Goal: Transaction & Acquisition: Book appointment/travel/reservation

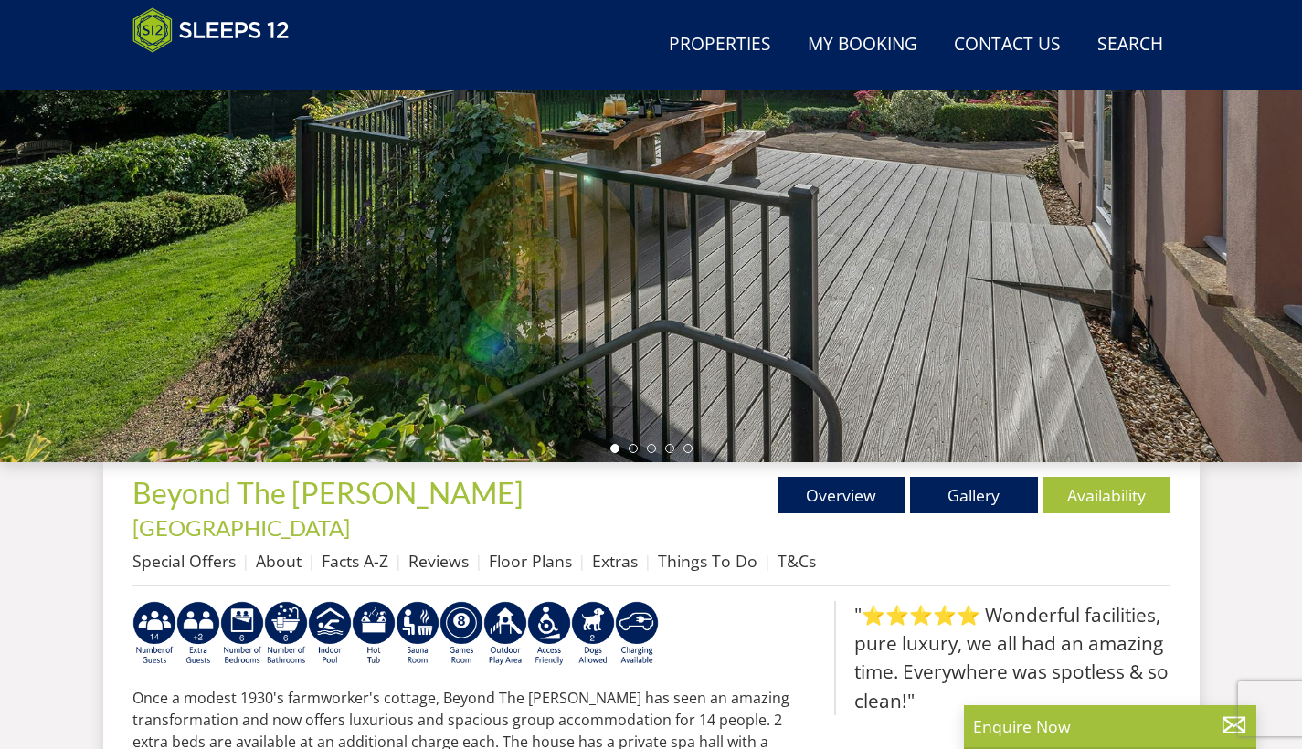
scroll to position [330, 0]
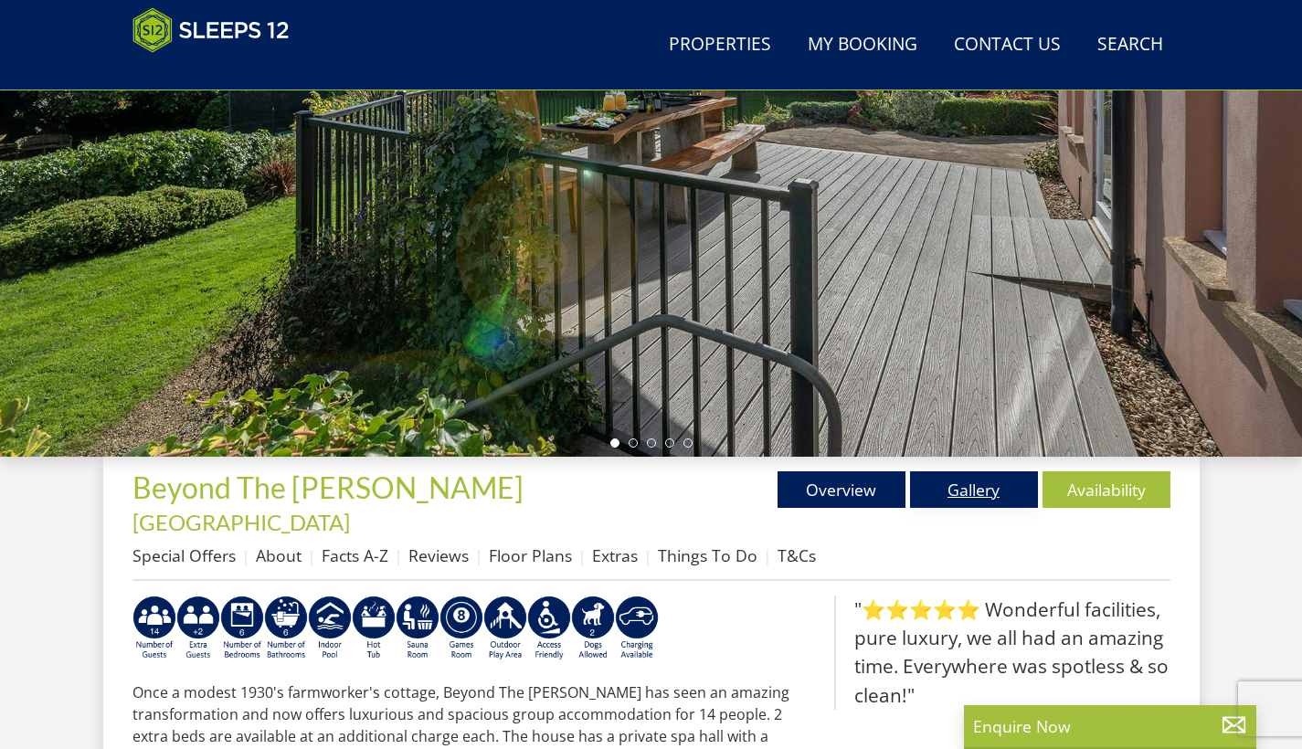
click at [961, 501] on link "Gallery" at bounding box center [974, 490] width 128 height 37
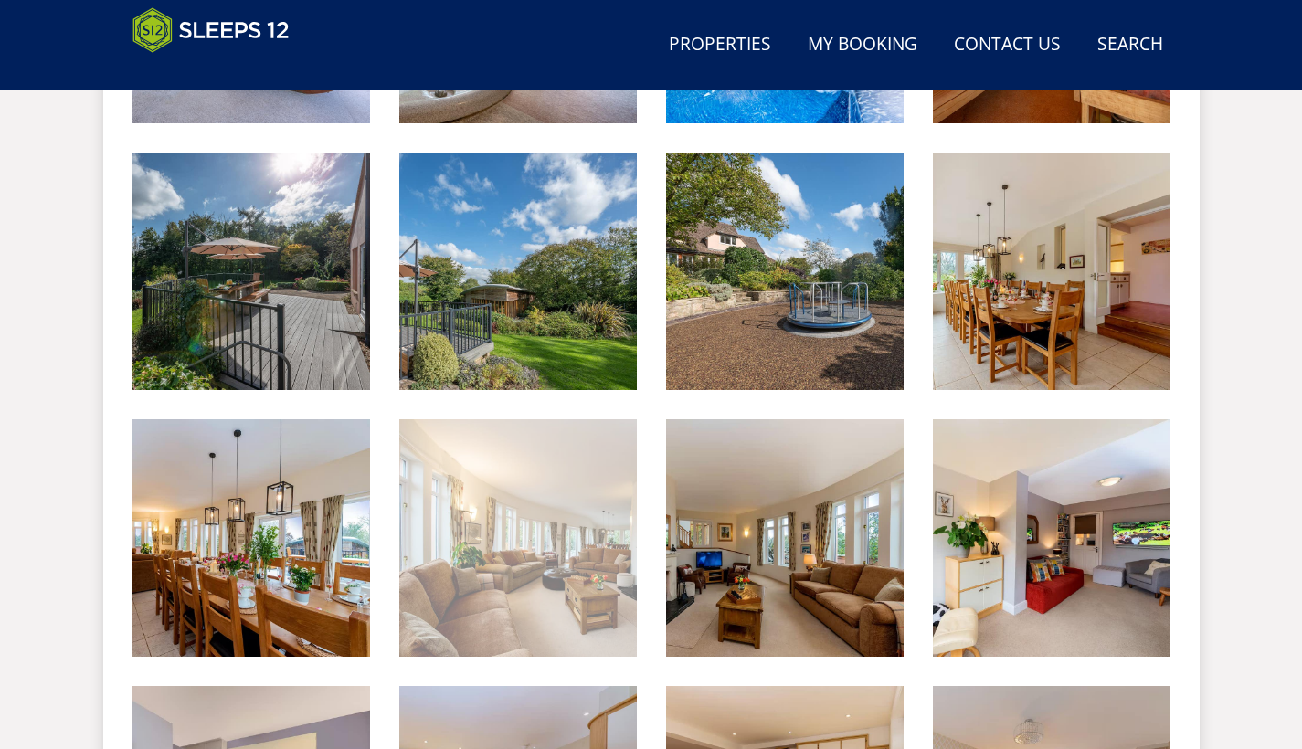
scroll to position [1047, 0]
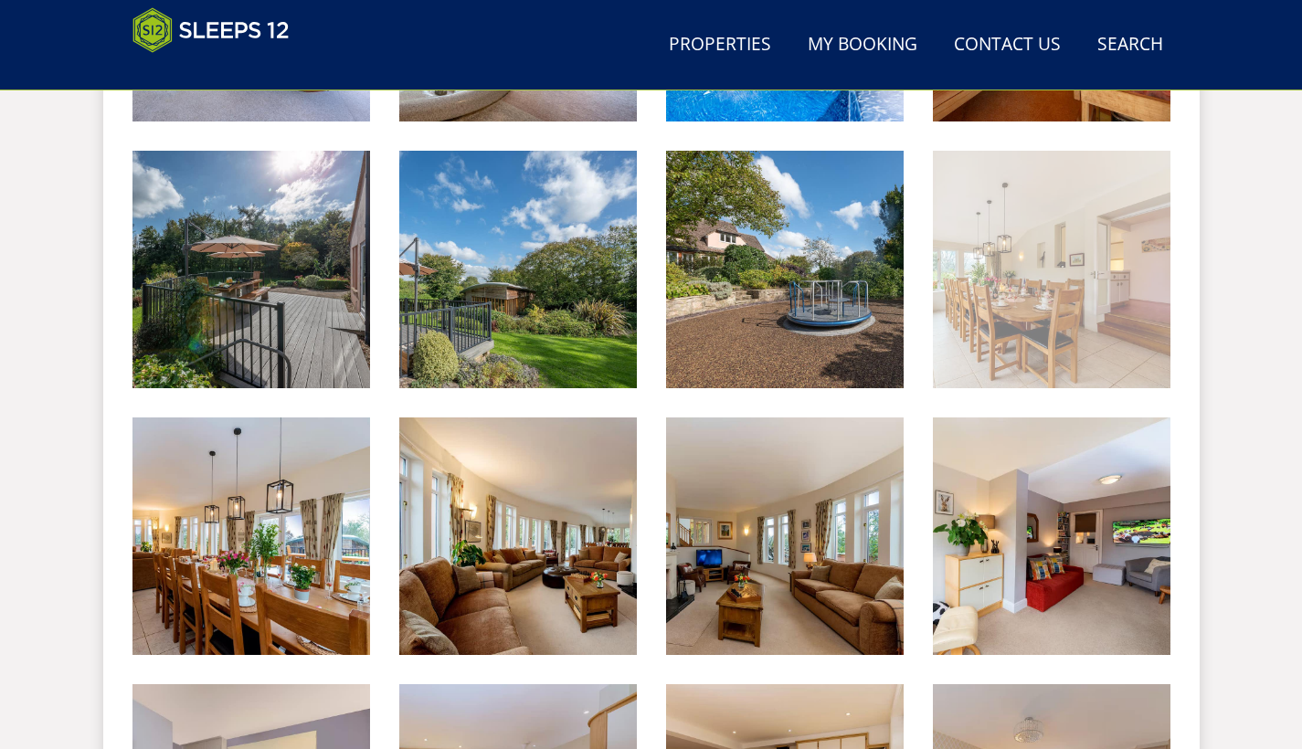
click at [1009, 240] on img at bounding box center [1052, 270] width 238 height 238
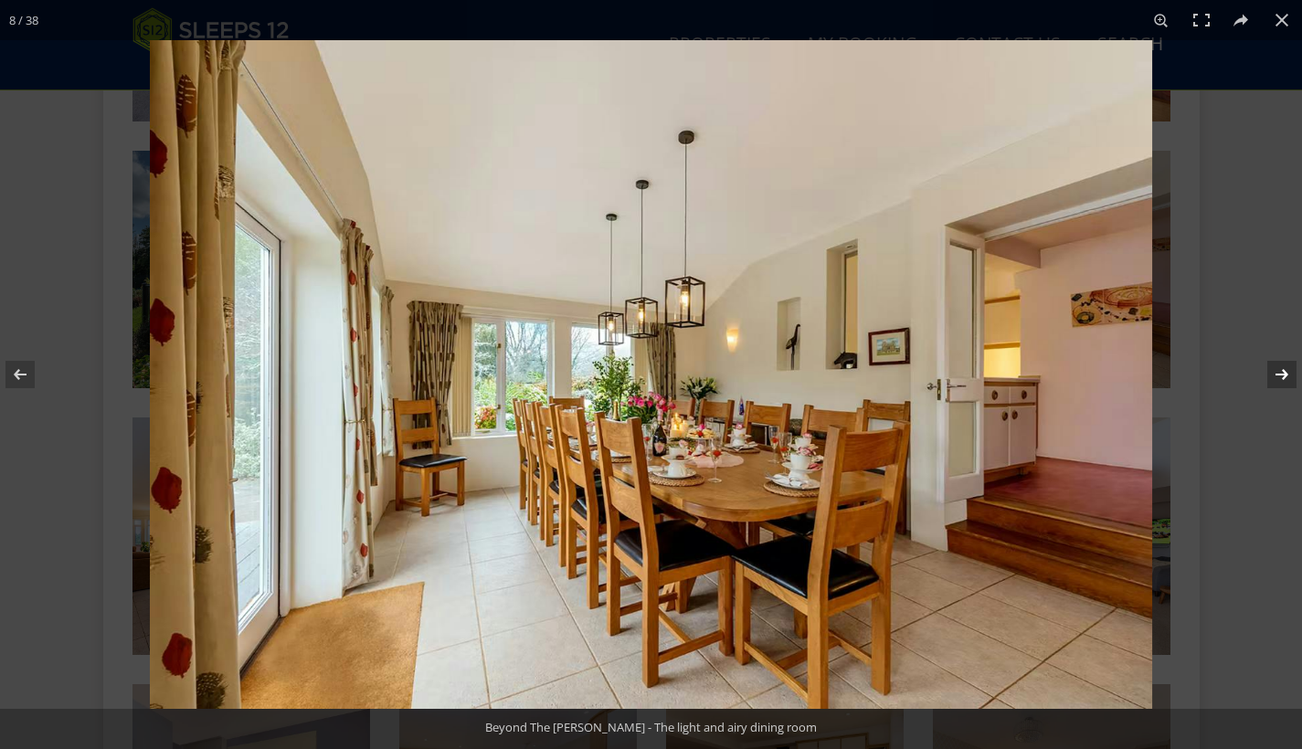
click at [1288, 373] on button at bounding box center [1270, 374] width 64 height 91
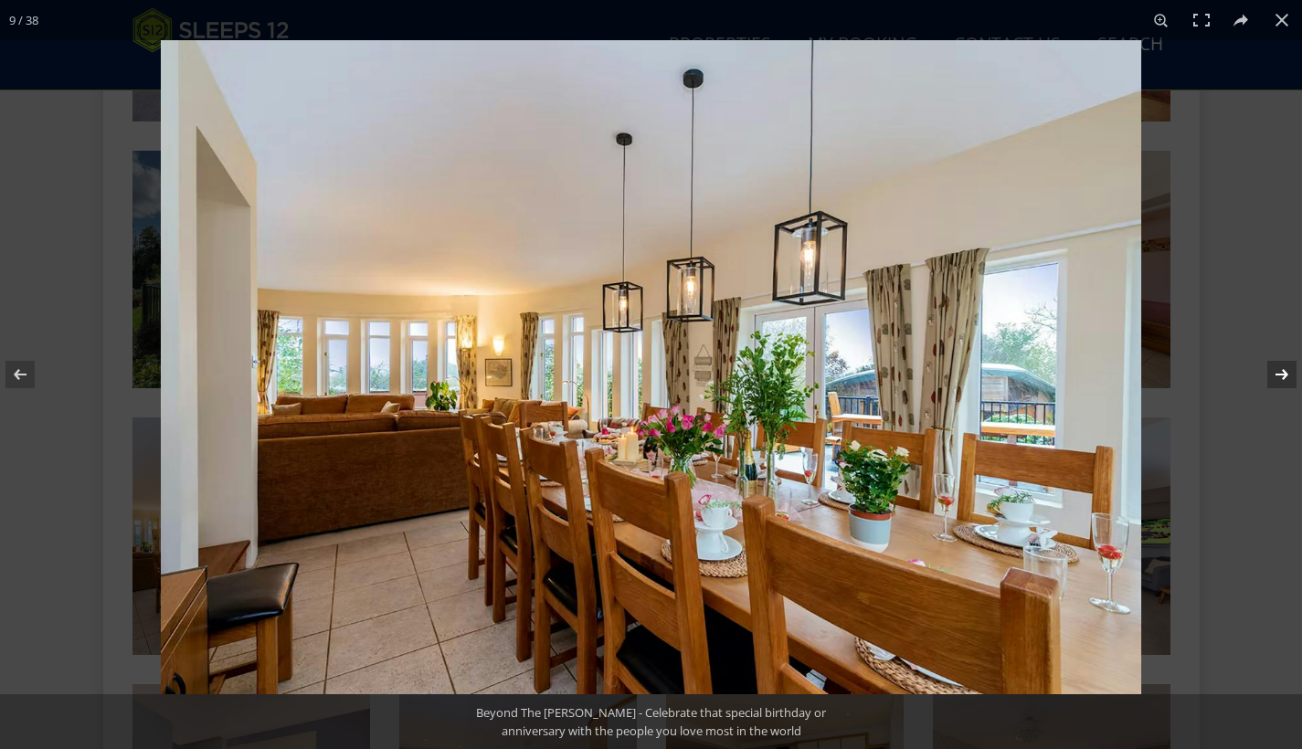
click at [1292, 376] on button at bounding box center [1270, 374] width 64 height 91
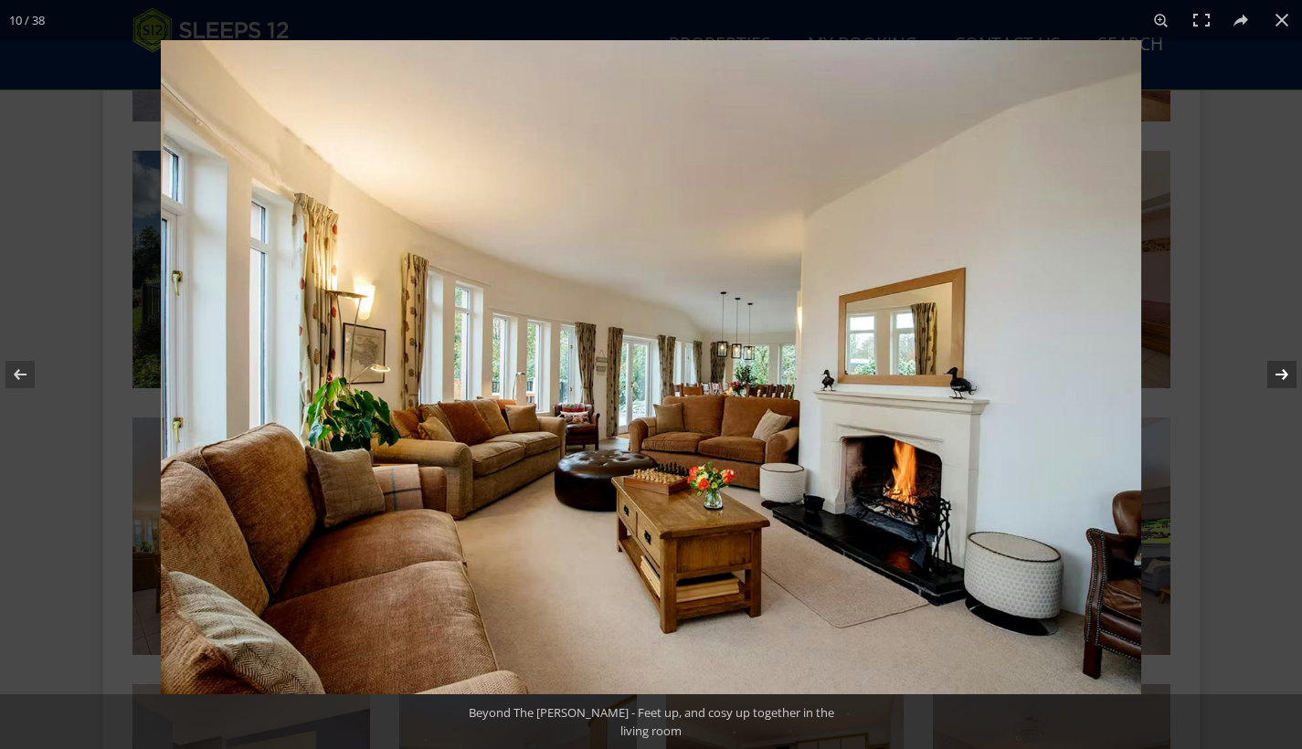
click at [1292, 376] on button at bounding box center [1270, 374] width 64 height 91
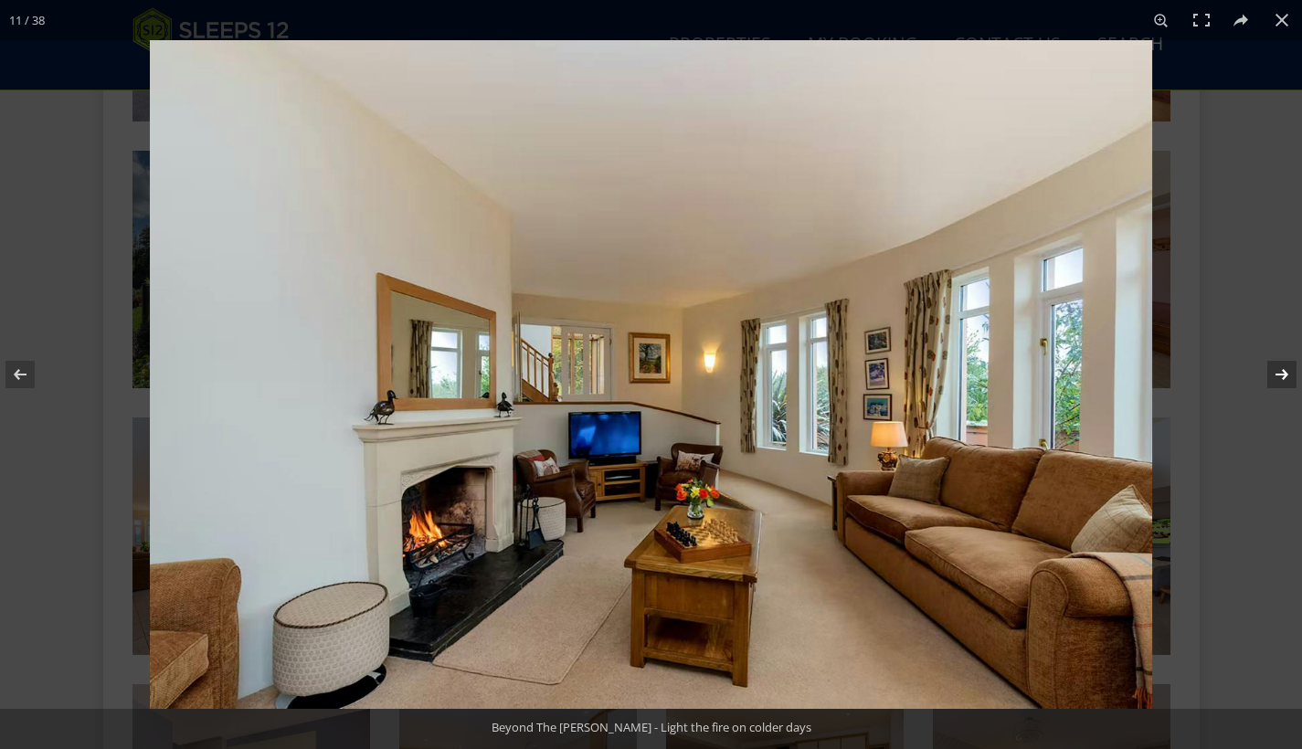
click at [1292, 376] on button at bounding box center [1270, 374] width 64 height 91
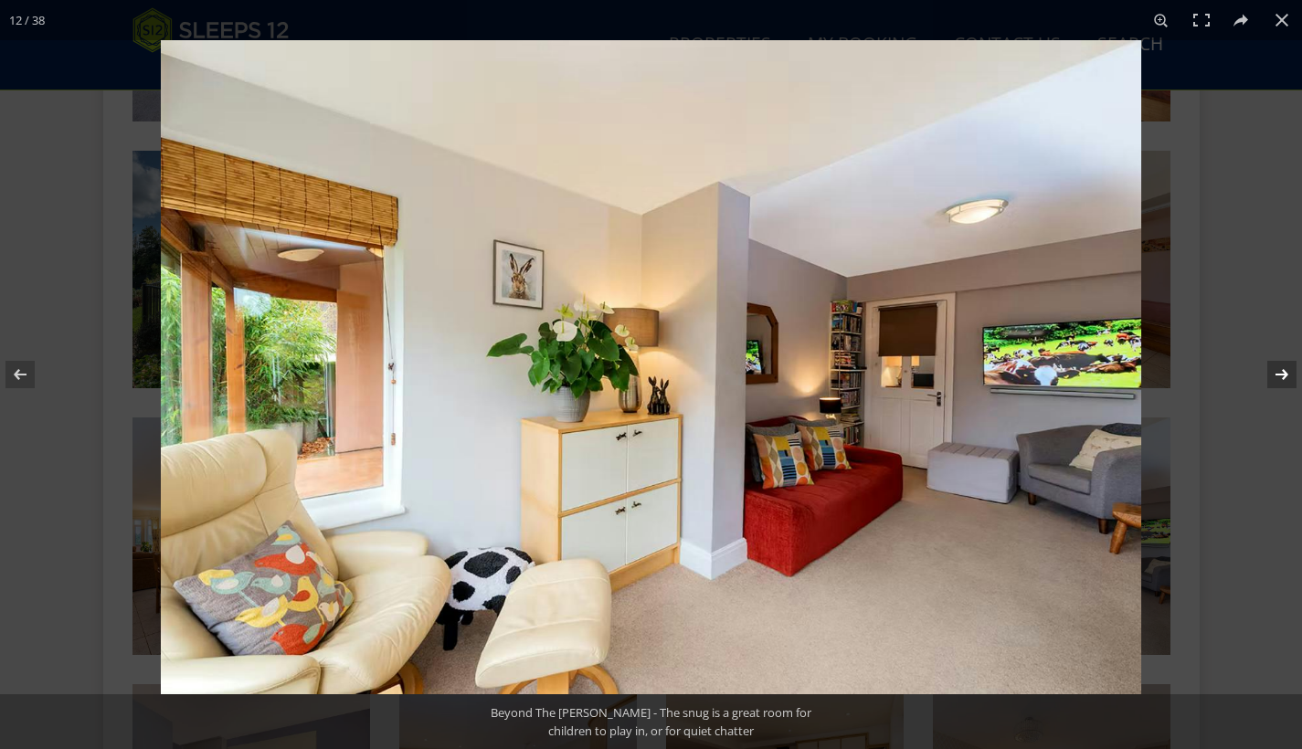
click at [1292, 376] on button at bounding box center [1270, 374] width 64 height 91
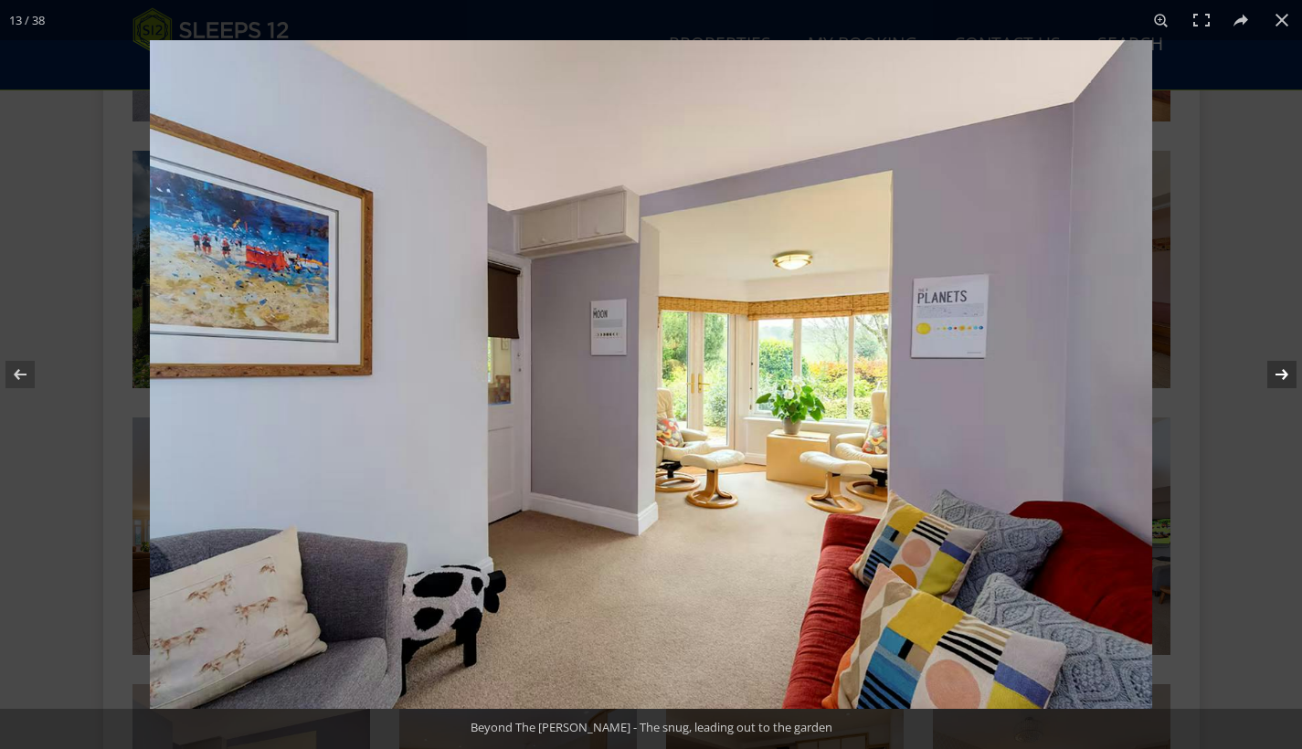
click at [1292, 376] on button at bounding box center [1270, 374] width 64 height 91
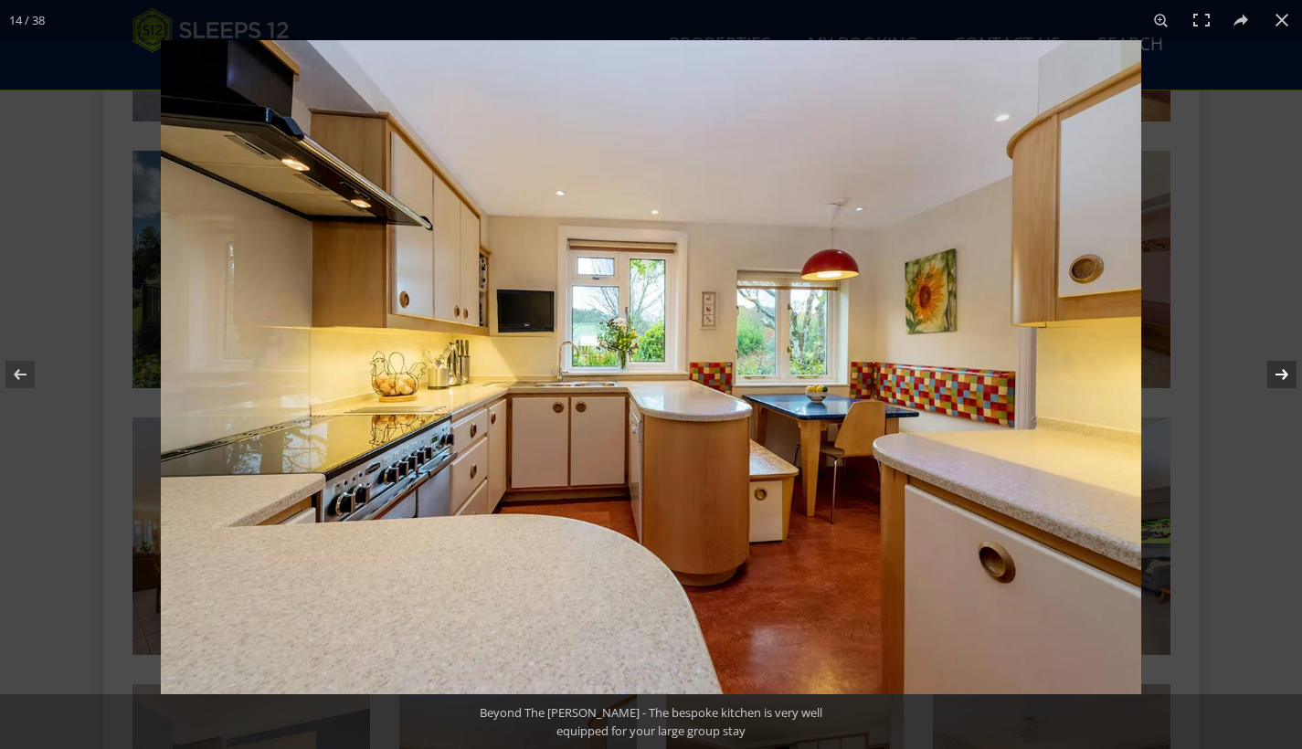
click at [1289, 376] on button at bounding box center [1270, 374] width 64 height 91
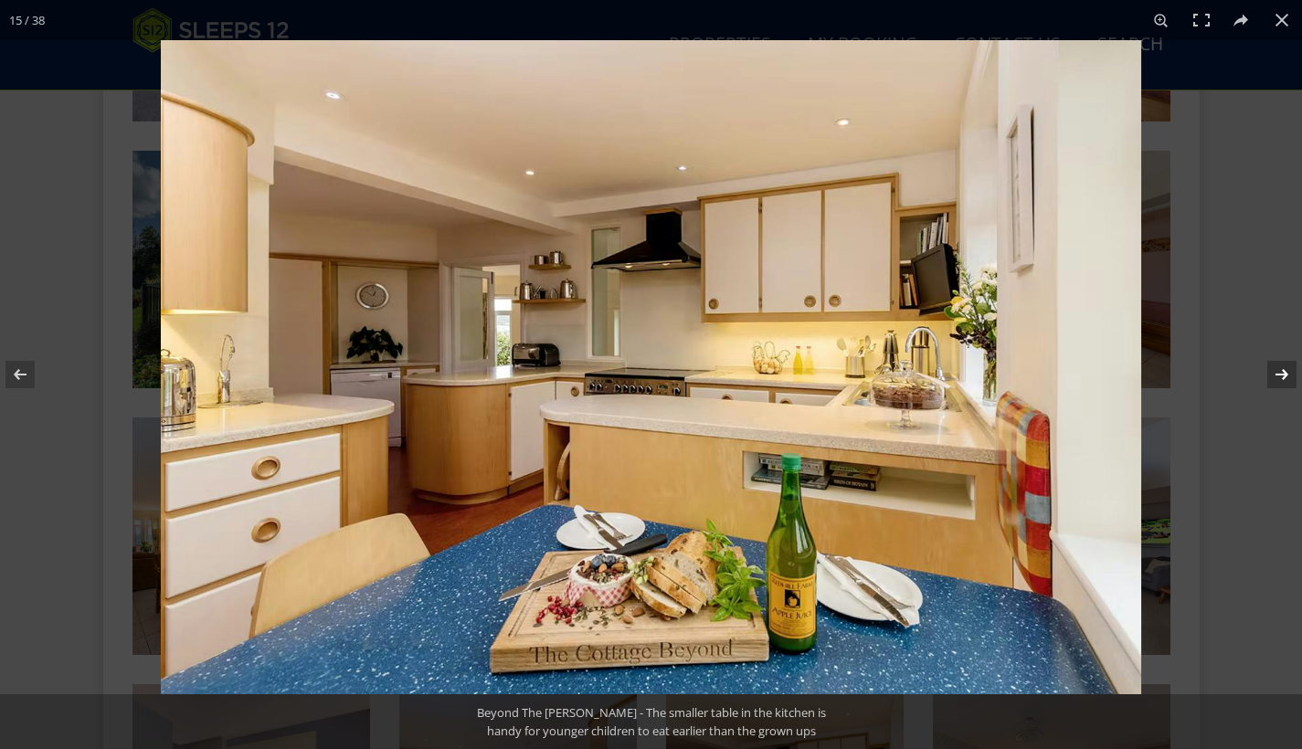
click at [1289, 376] on button at bounding box center [1270, 374] width 64 height 91
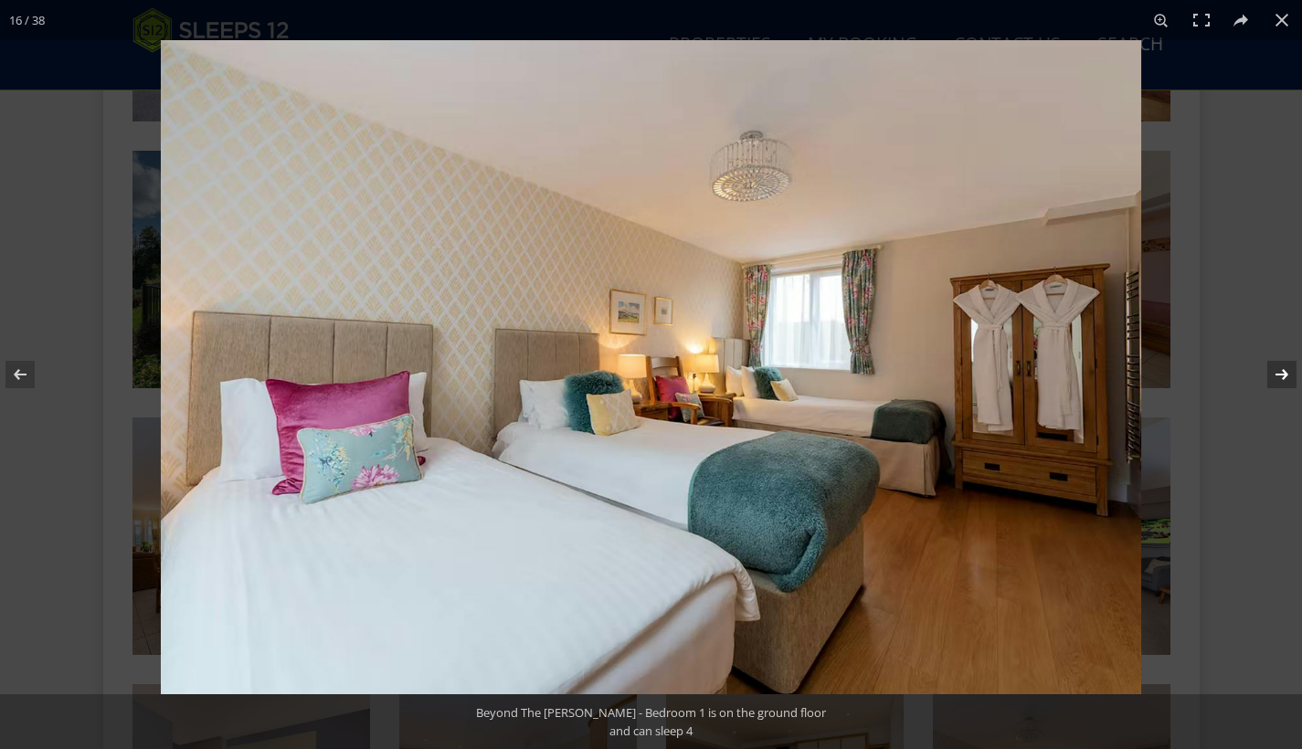
click at [1289, 376] on button at bounding box center [1270, 374] width 64 height 91
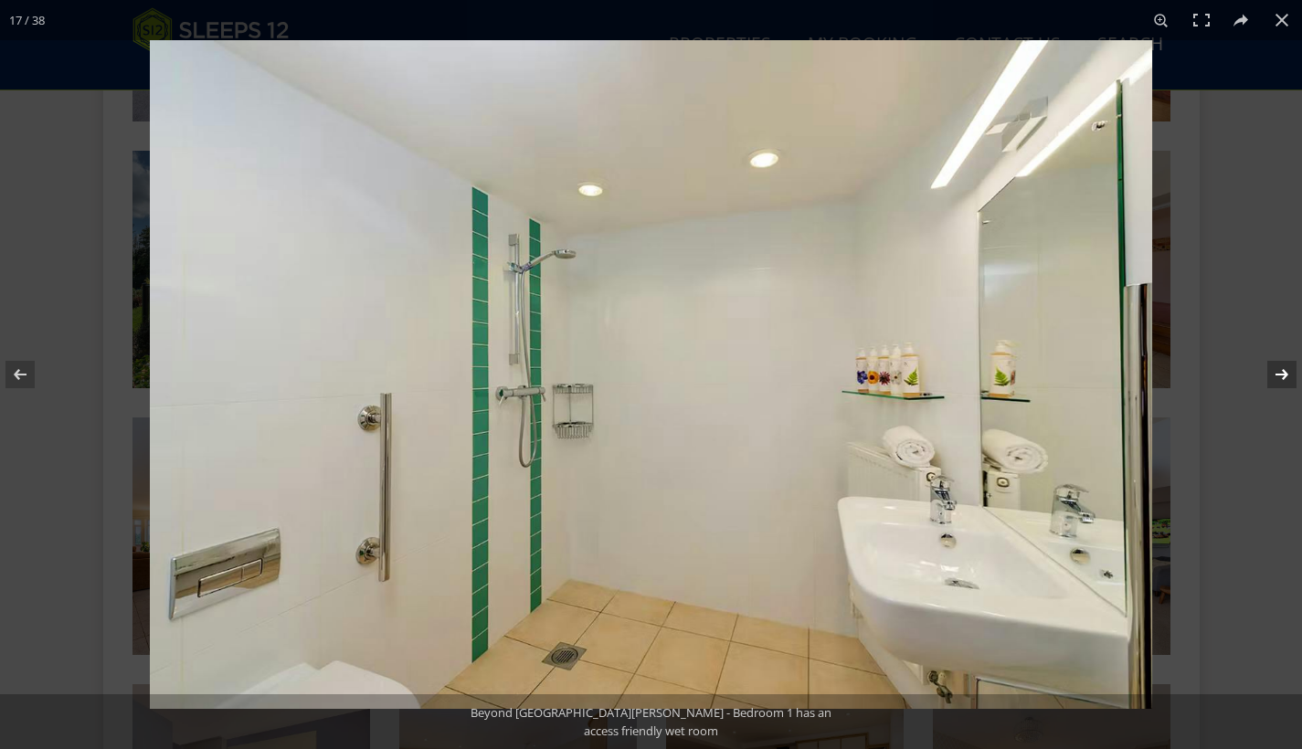
click at [1289, 376] on button at bounding box center [1270, 374] width 64 height 91
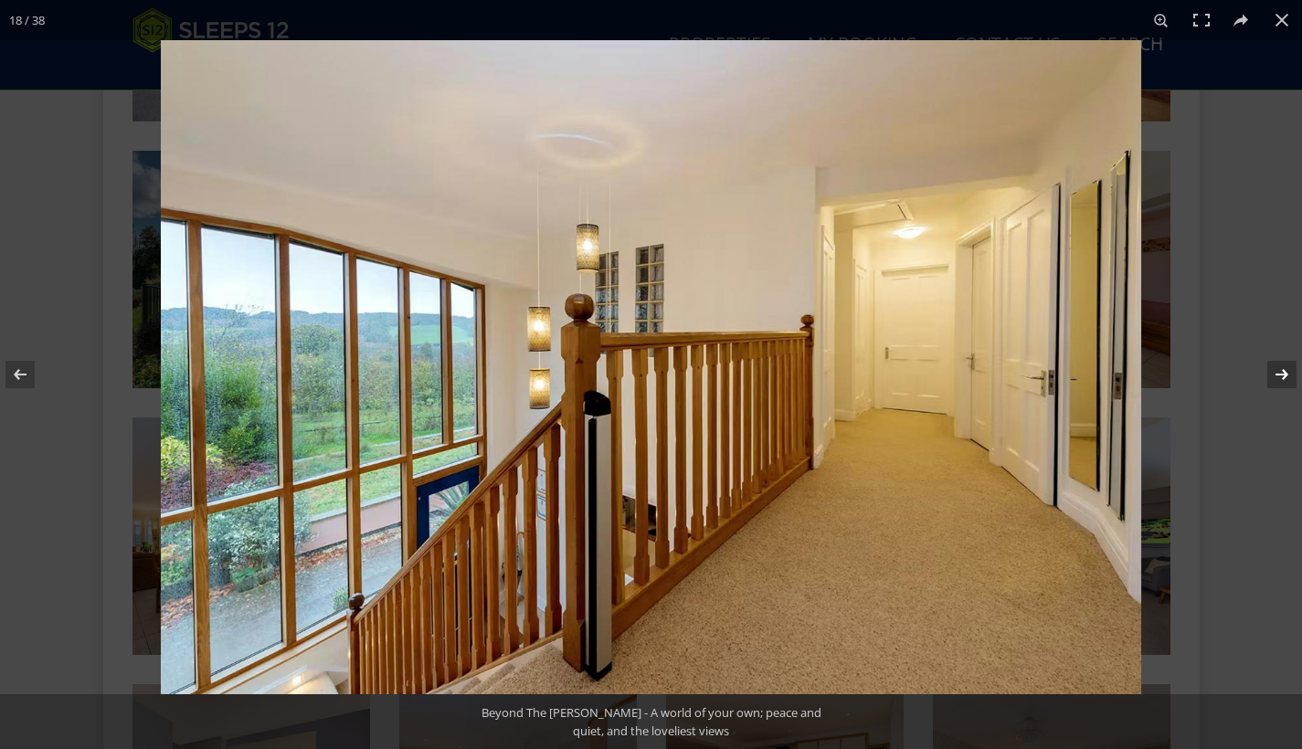
click at [1289, 376] on button at bounding box center [1270, 374] width 64 height 91
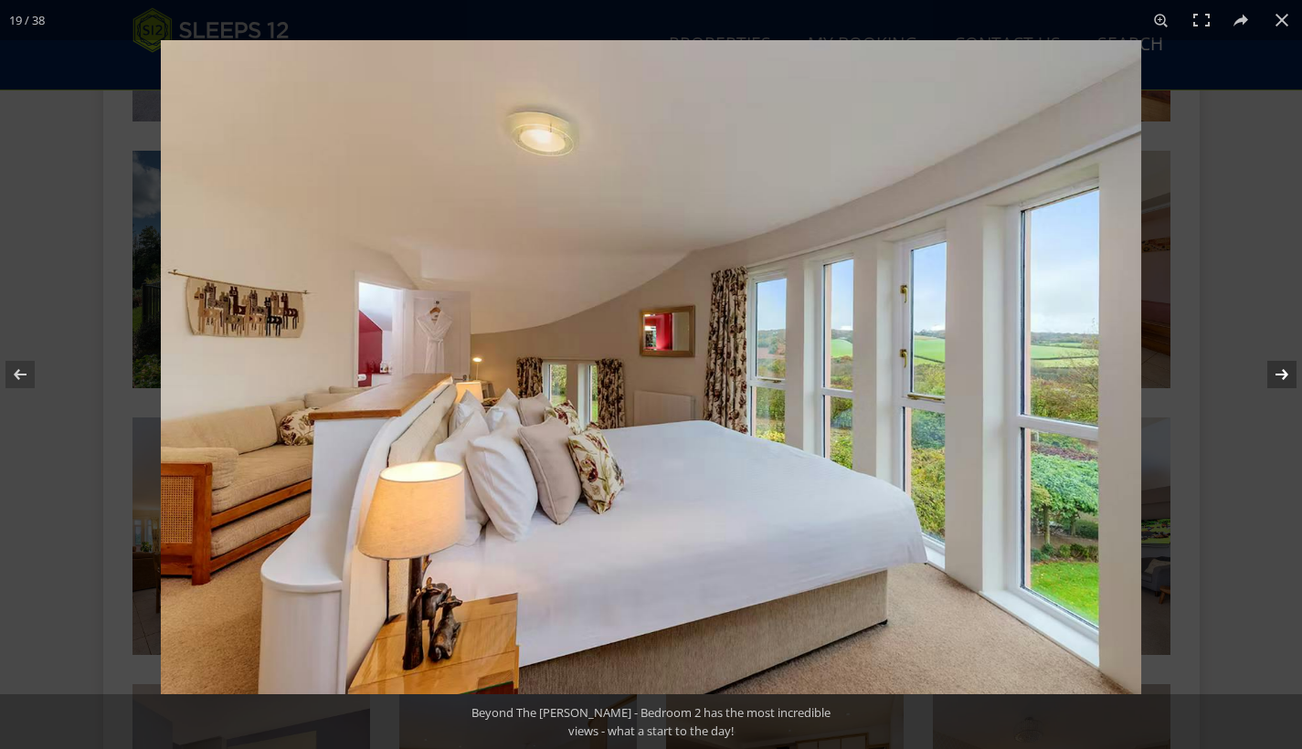
click at [1289, 376] on button at bounding box center [1270, 374] width 64 height 91
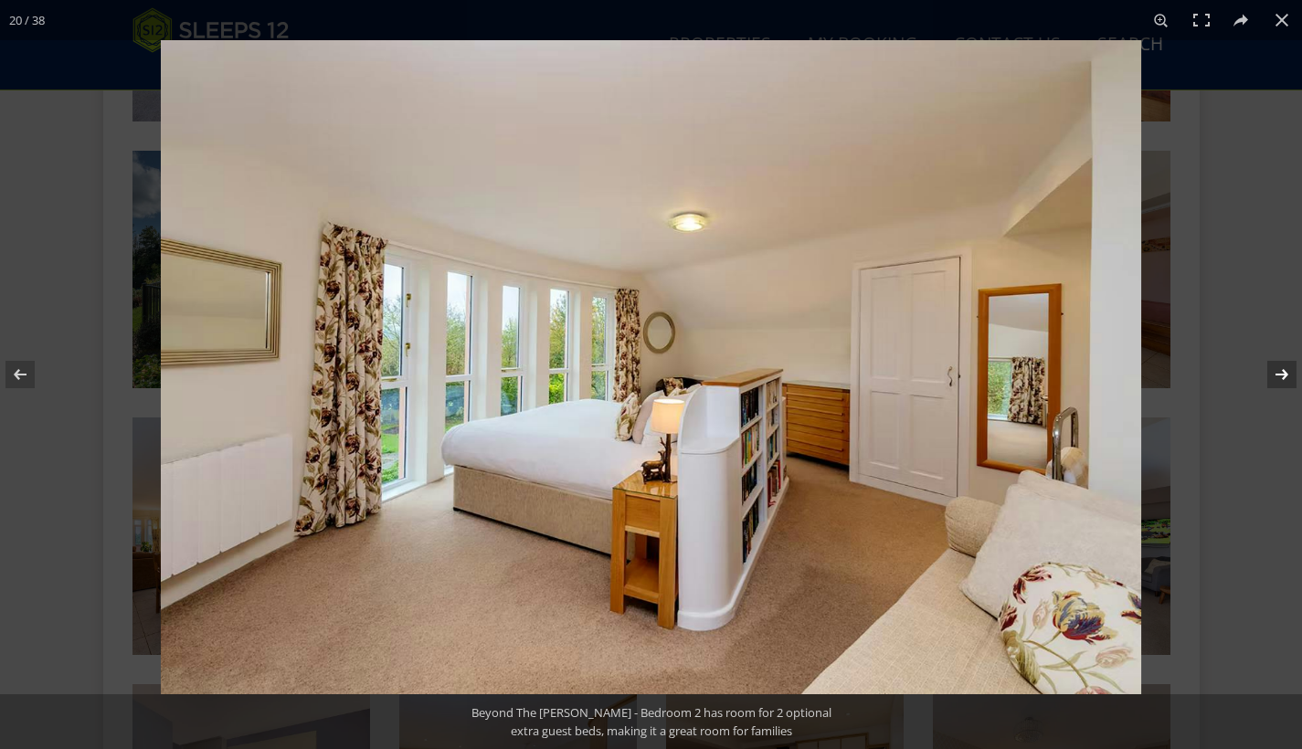
click at [1289, 376] on button at bounding box center [1270, 374] width 64 height 91
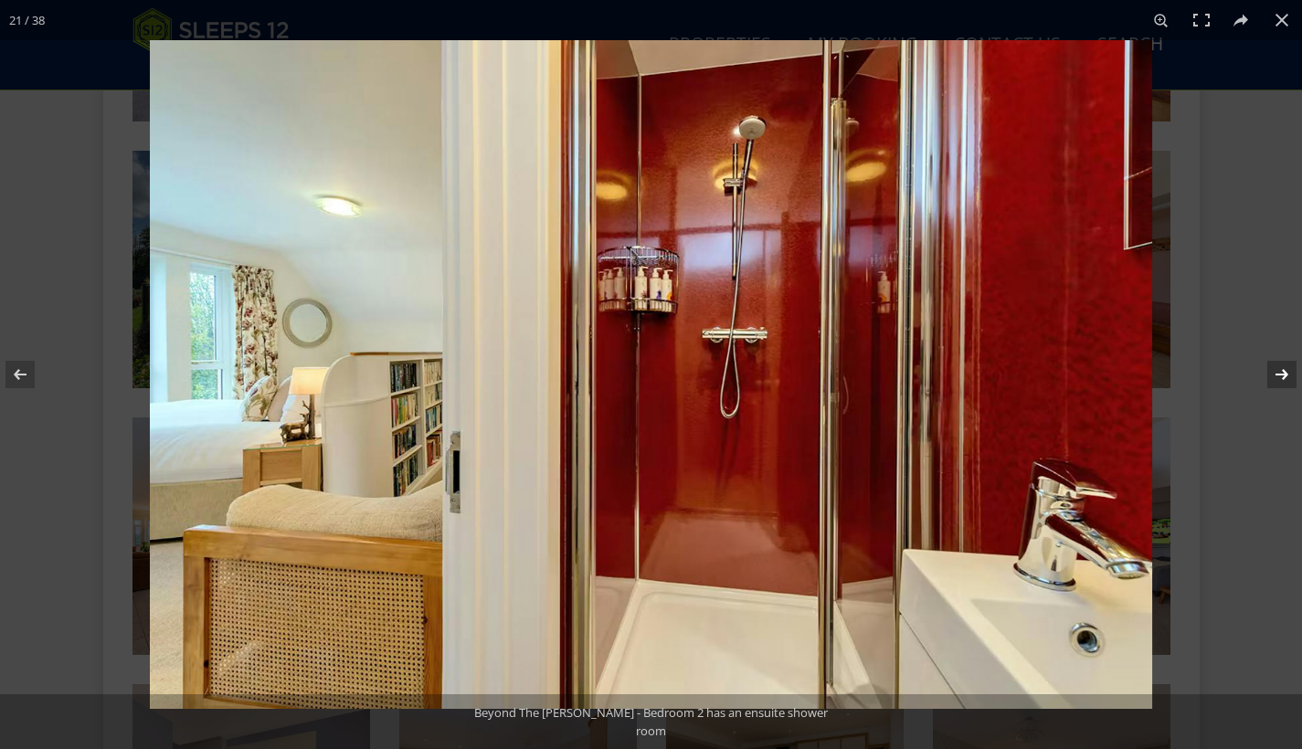
click at [1289, 376] on button at bounding box center [1270, 374] width 64 height 91
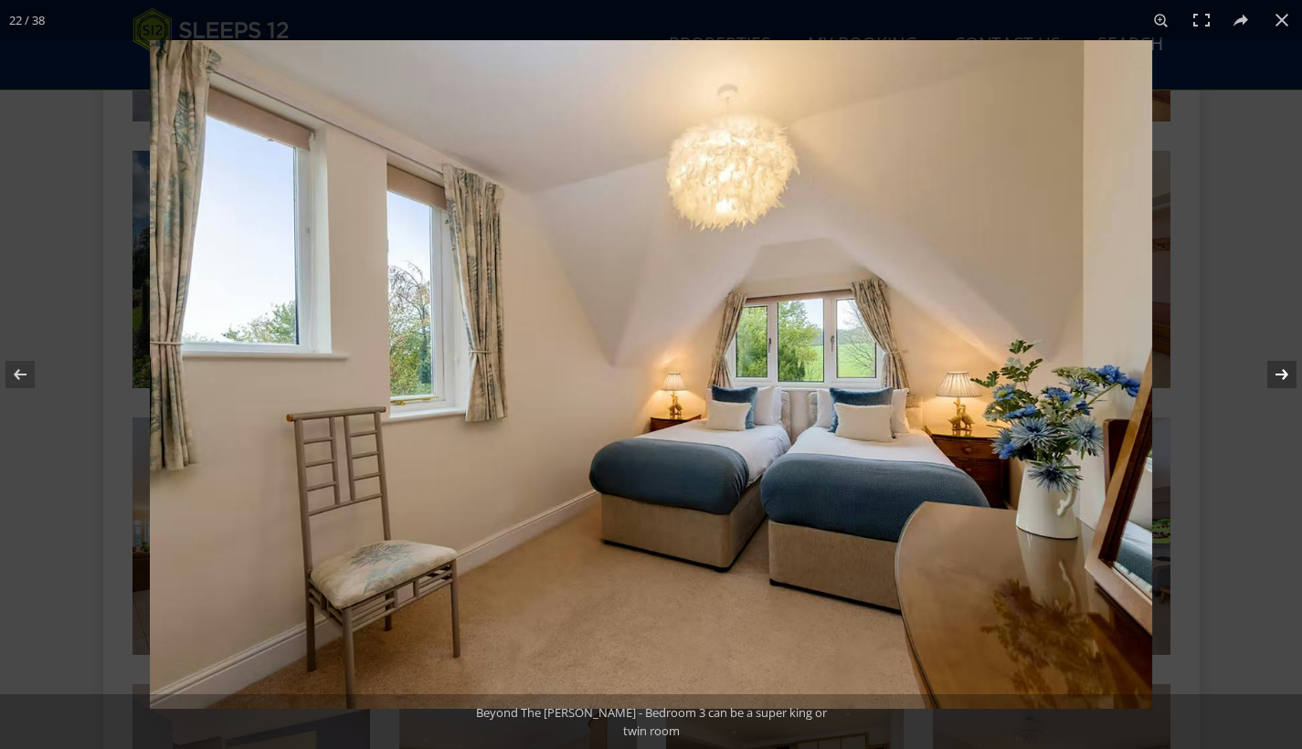
click at [1289, 376] on button at bounding box center [1270, 374] width 64 height 91
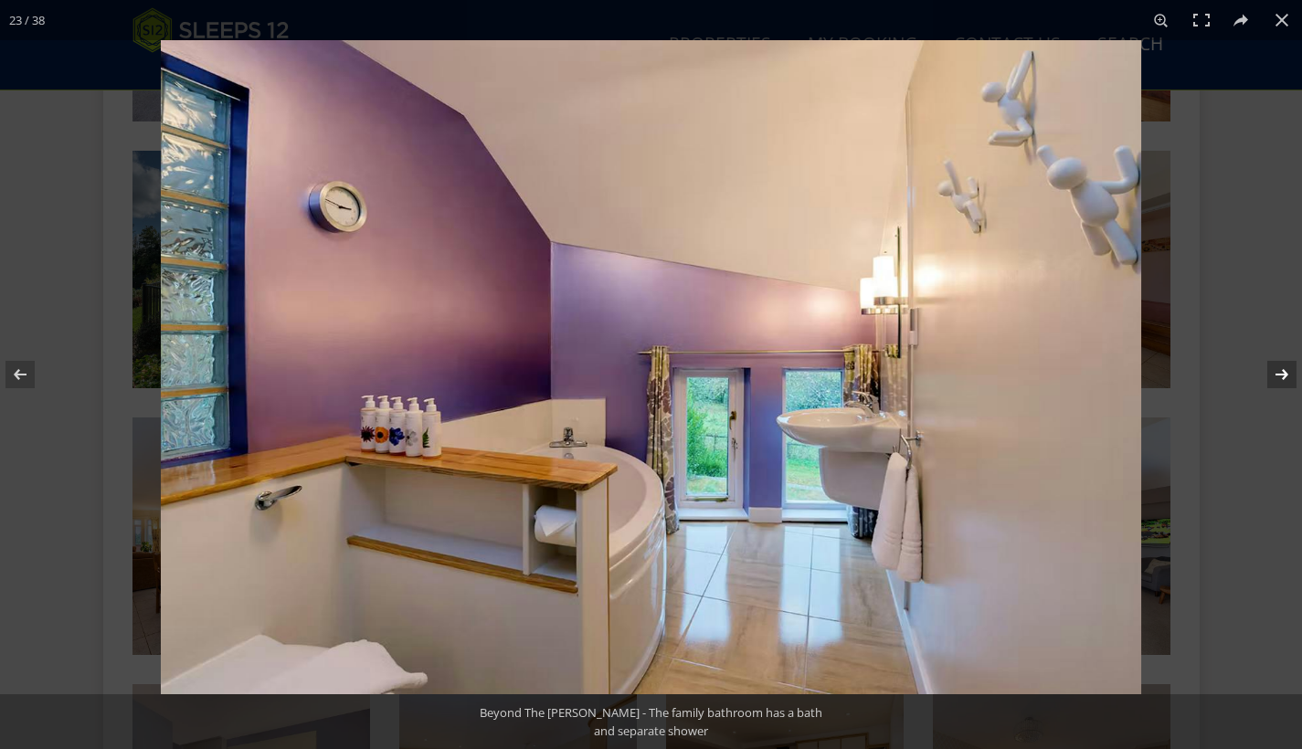
click at [1289, 376] on button at bounding box center [1270, 374] width 64 height 91
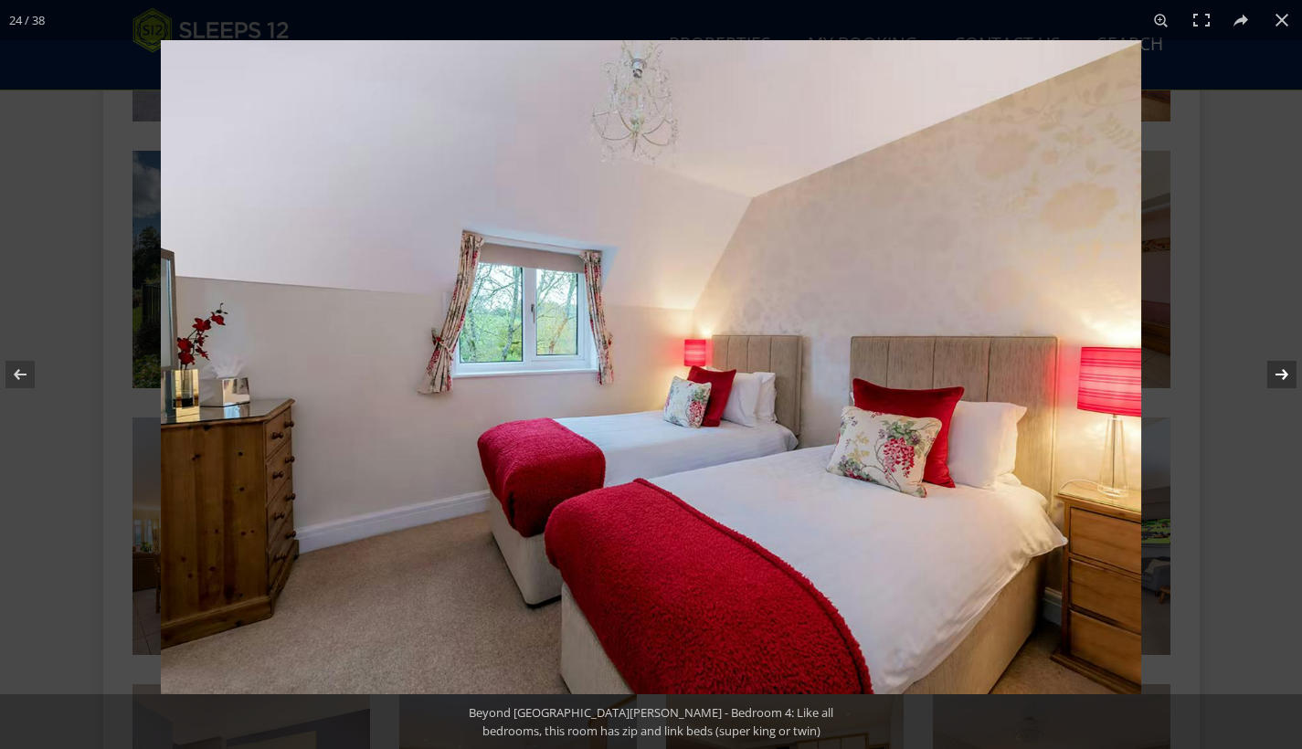
click at [1289, 376] on button at bounding box center [1270, 374] width 64 height 91
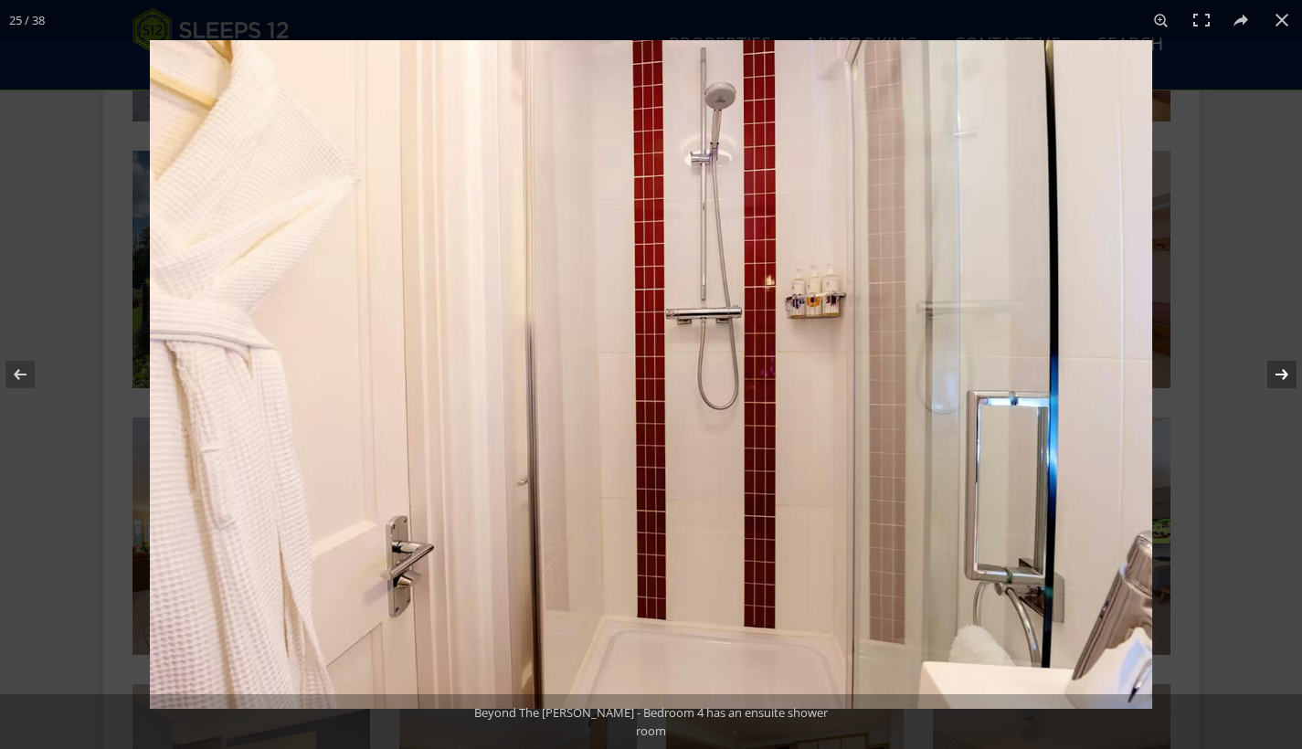
click at [1289, 376] on button at bounding box center [1270, 374] width 64 height 91
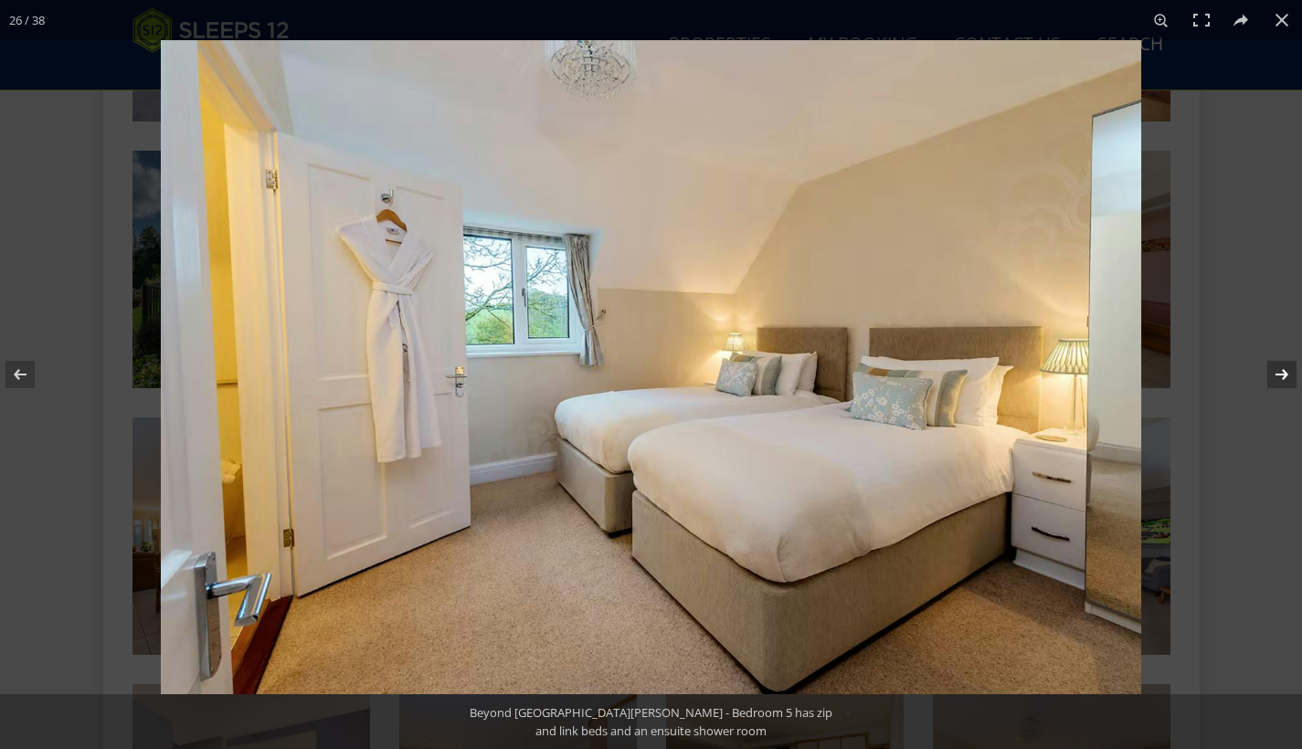
click at [1289, 376] on button at bounding box center [1270, 374] width 64 height 91
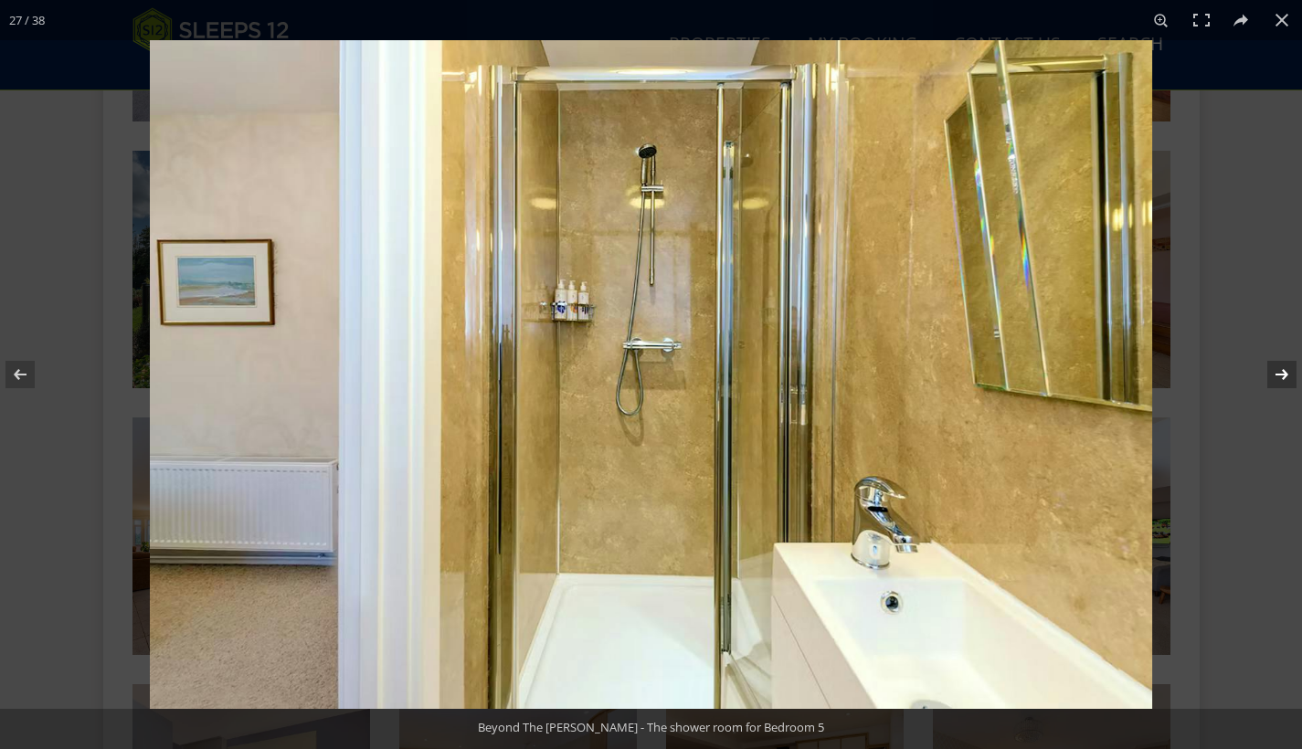
click at [1289, 376] on button at bounding box center [1270, 374] width 64 height 91
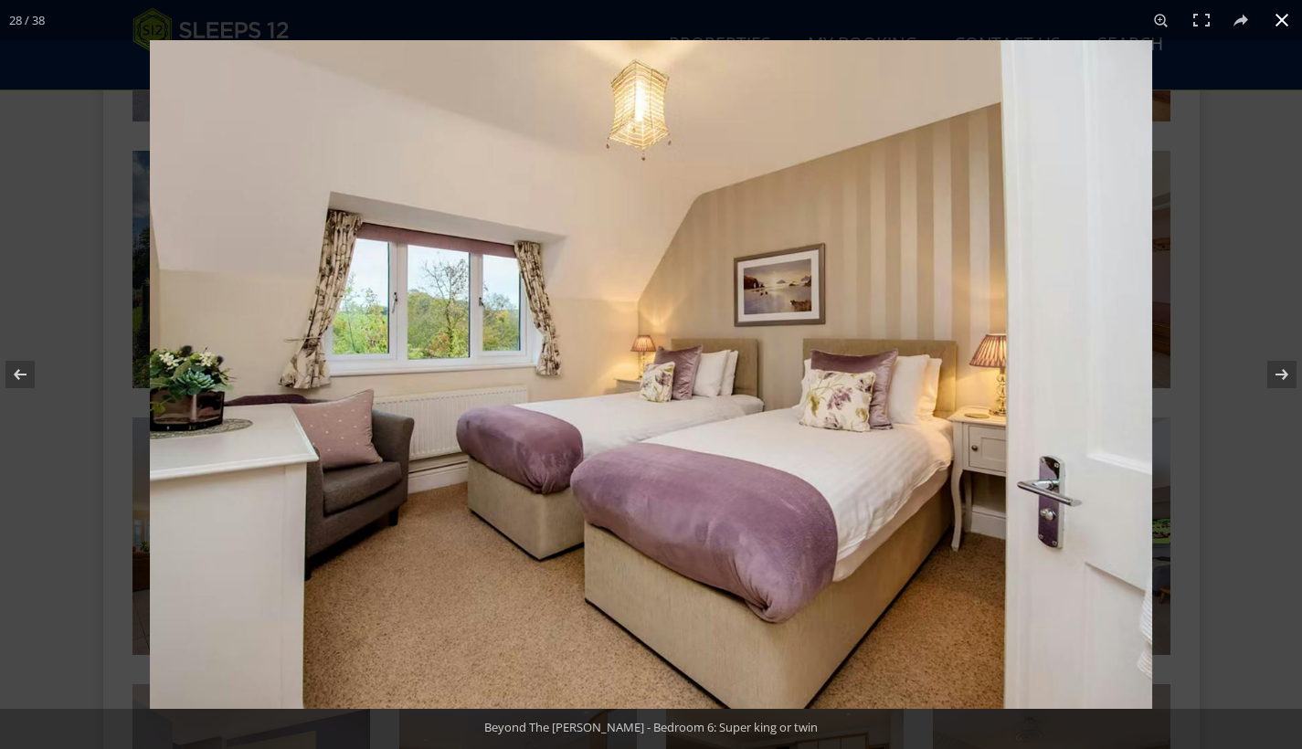
click at [1279, 16] on button at bounding box center [1282, 20] width 40 height 40
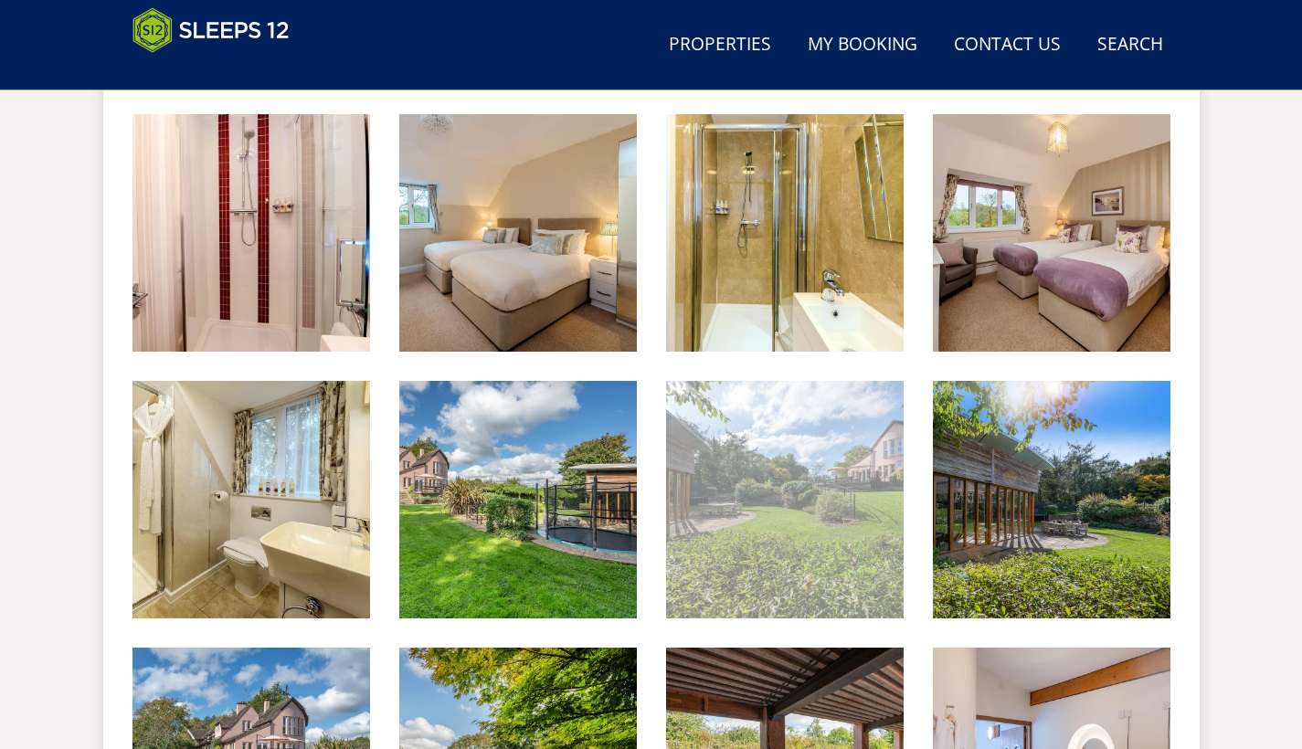
scroll to position [2417, 0]
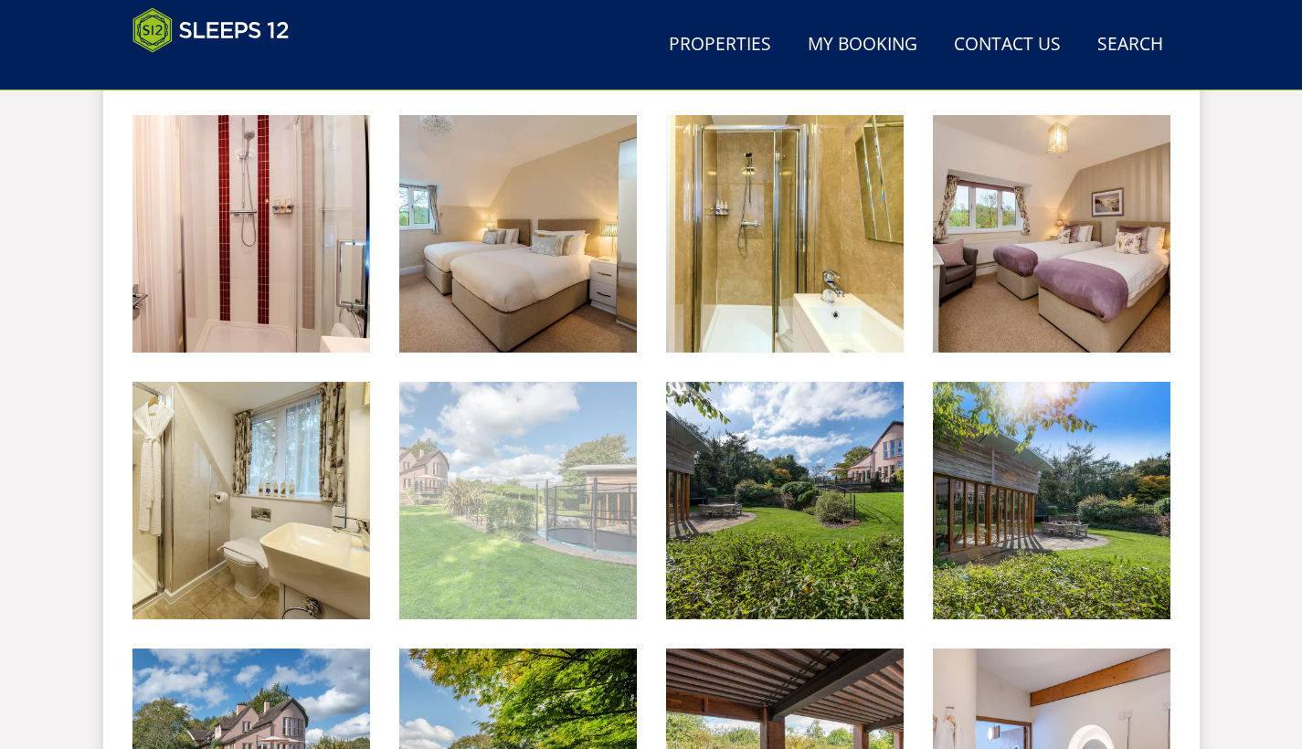
click at [569, 428] on img at bounding box center [518, 501] width 238 height 238
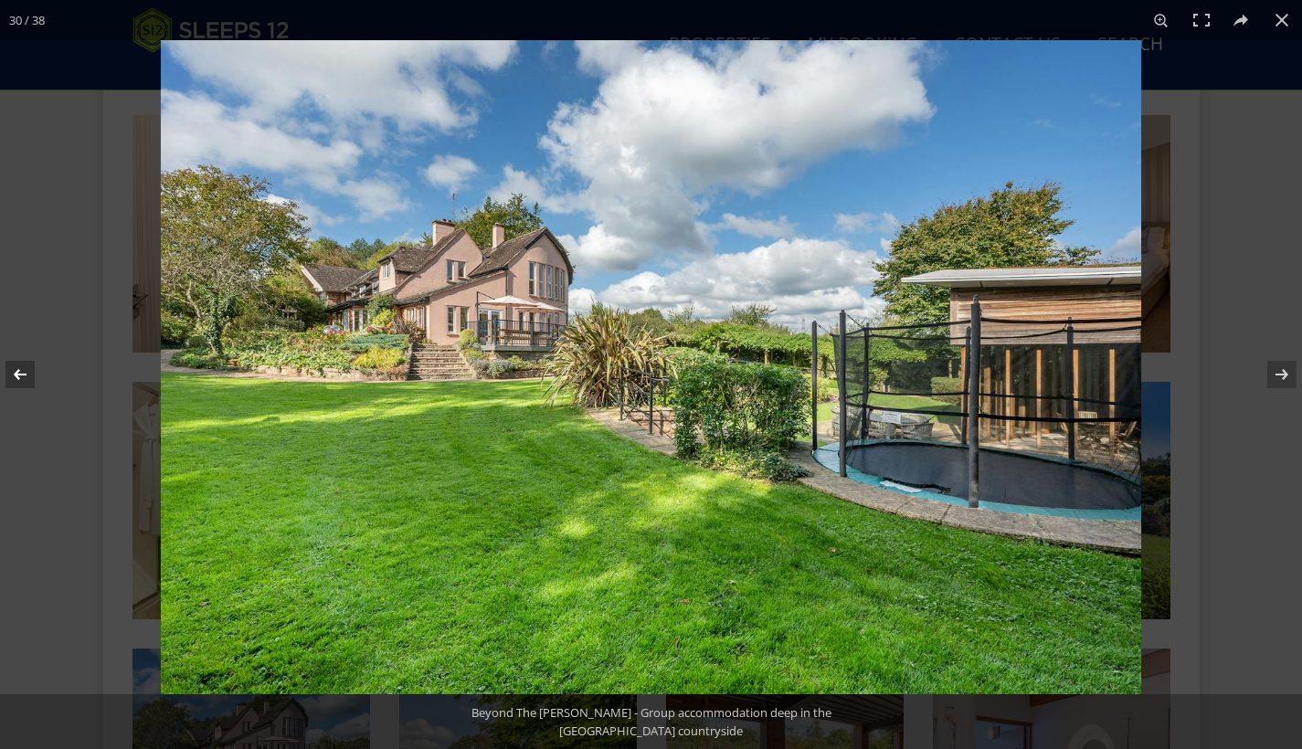
click at [27, 370] on button at bounding box center [32, 374] width 64 height 91
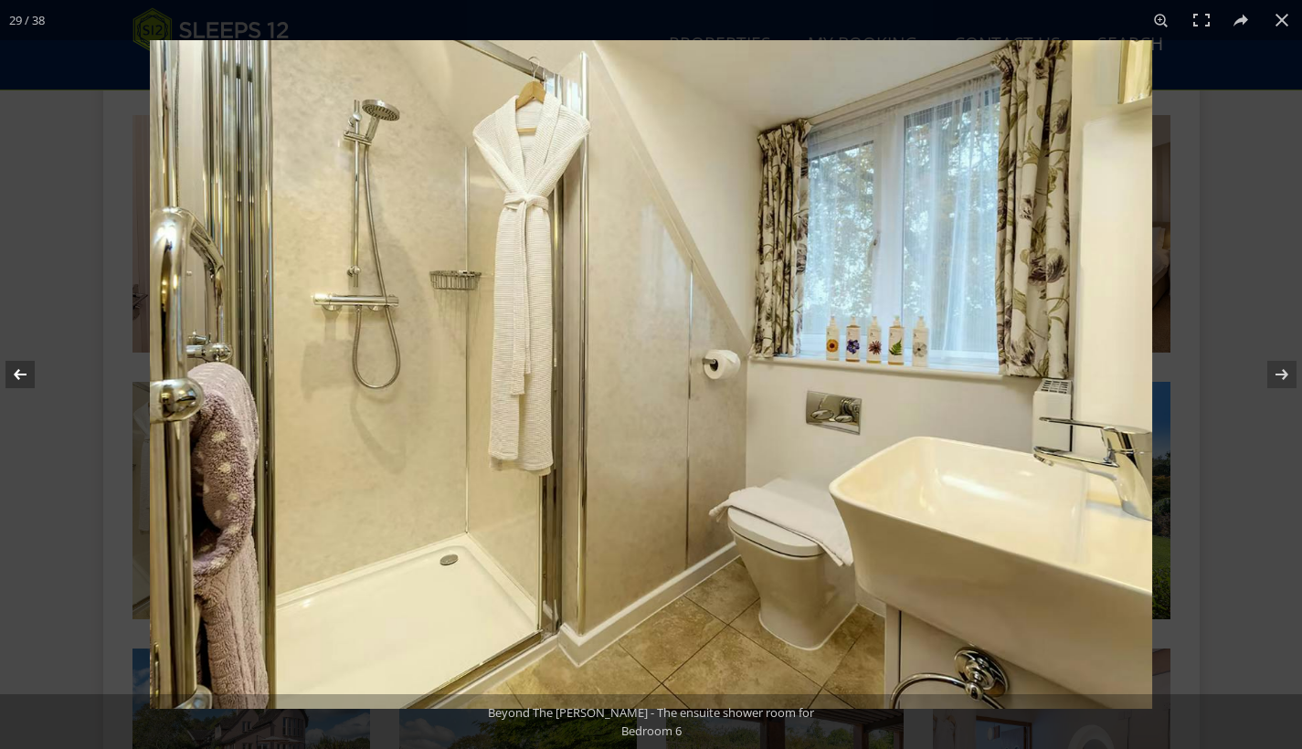
click at [27, 370] on button at bounding box center [32, 374] width 64 height 91
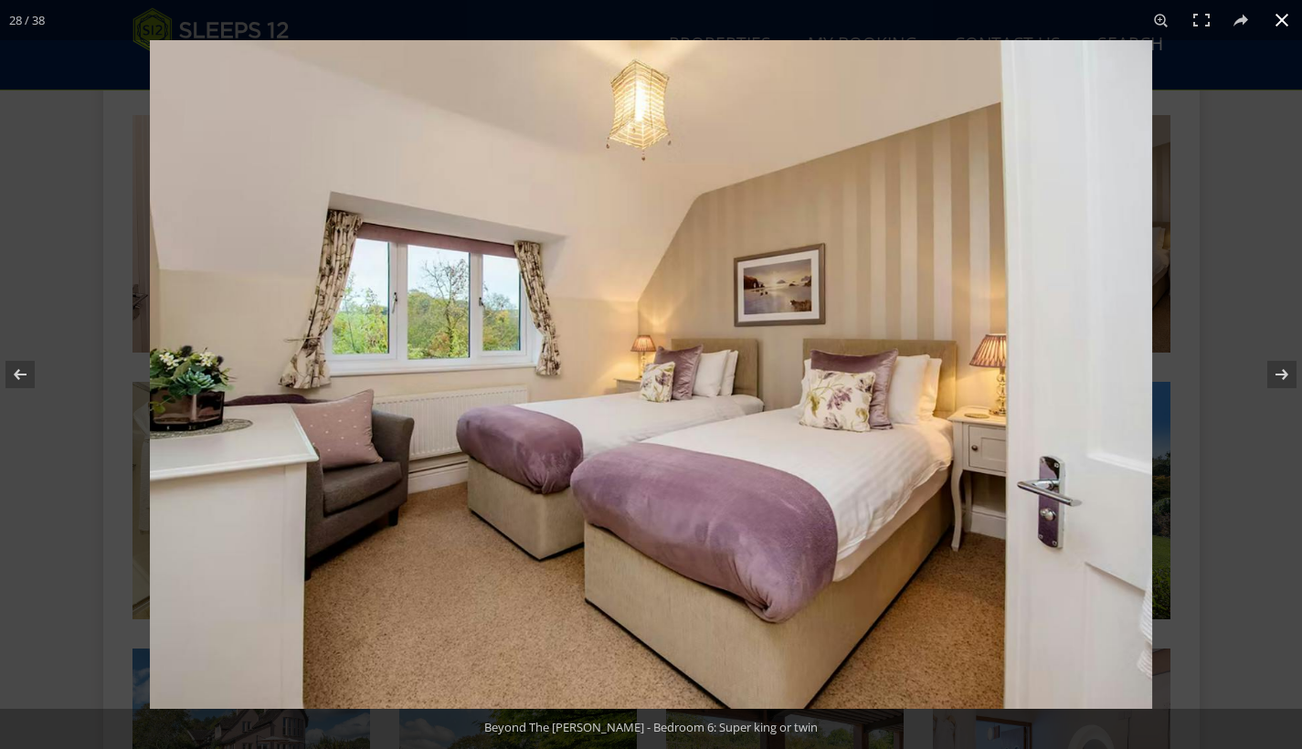
click at [1281, 23] on button at bounding box center [1282, 20] width 40 height 40
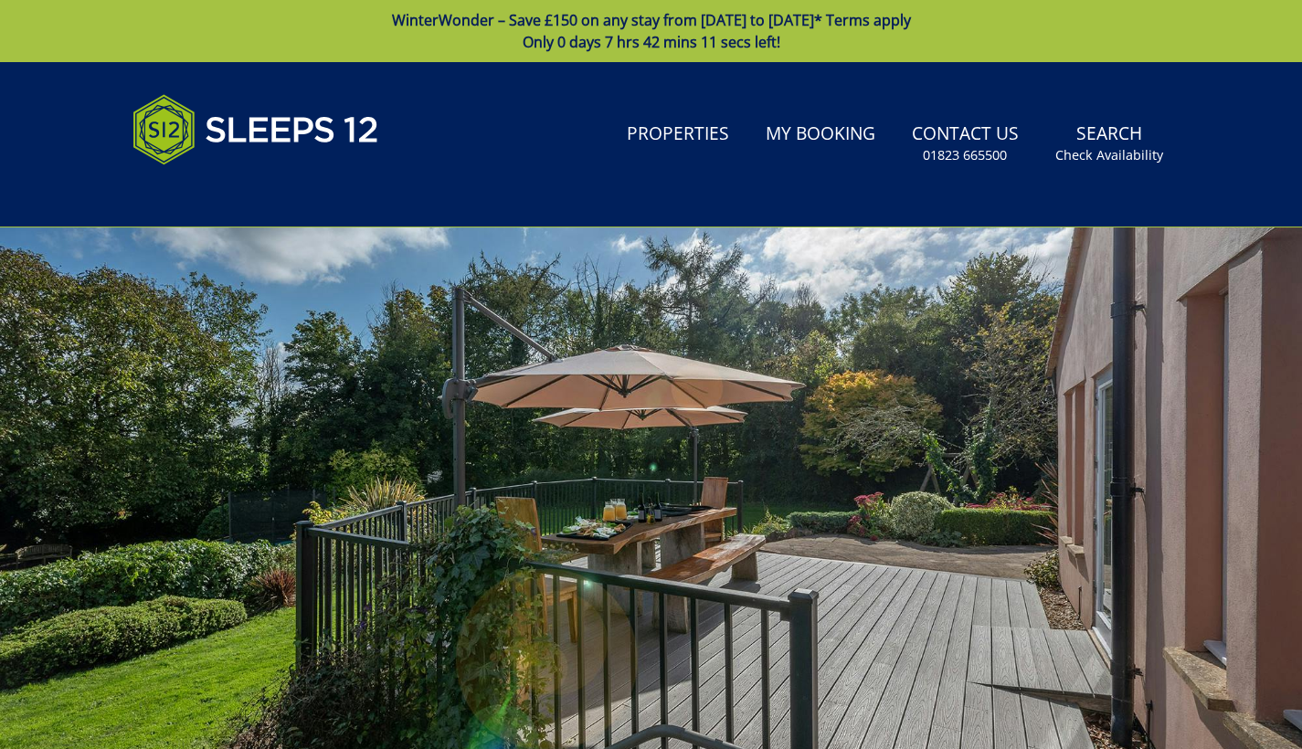
scroll to position [0, 0]
